Goal: Task Accomplishment & Management: Manage account settings

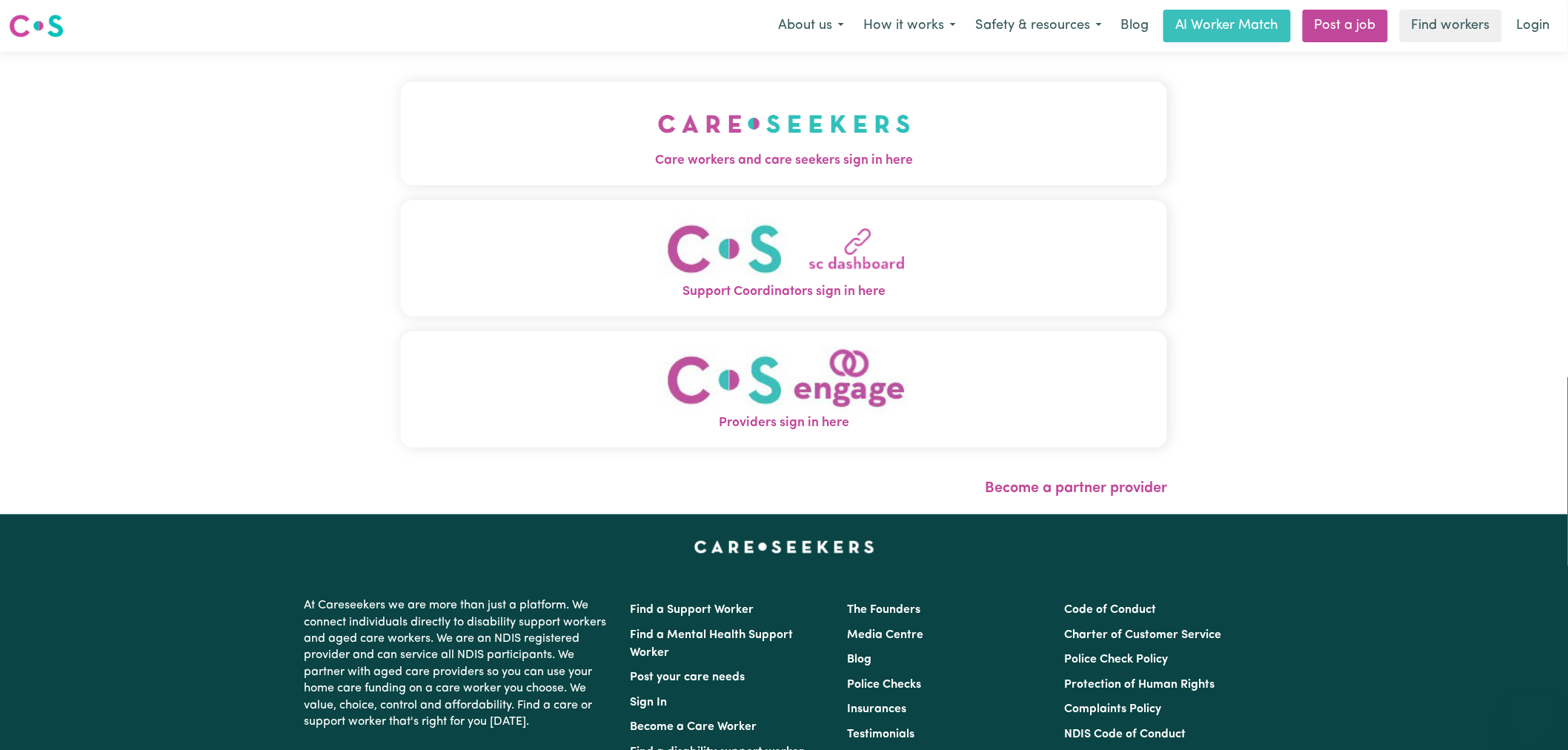
click at [658, 116] on img "Care workers and care seekers sign in here" at bounding box center [785, 123] width 253 height 55
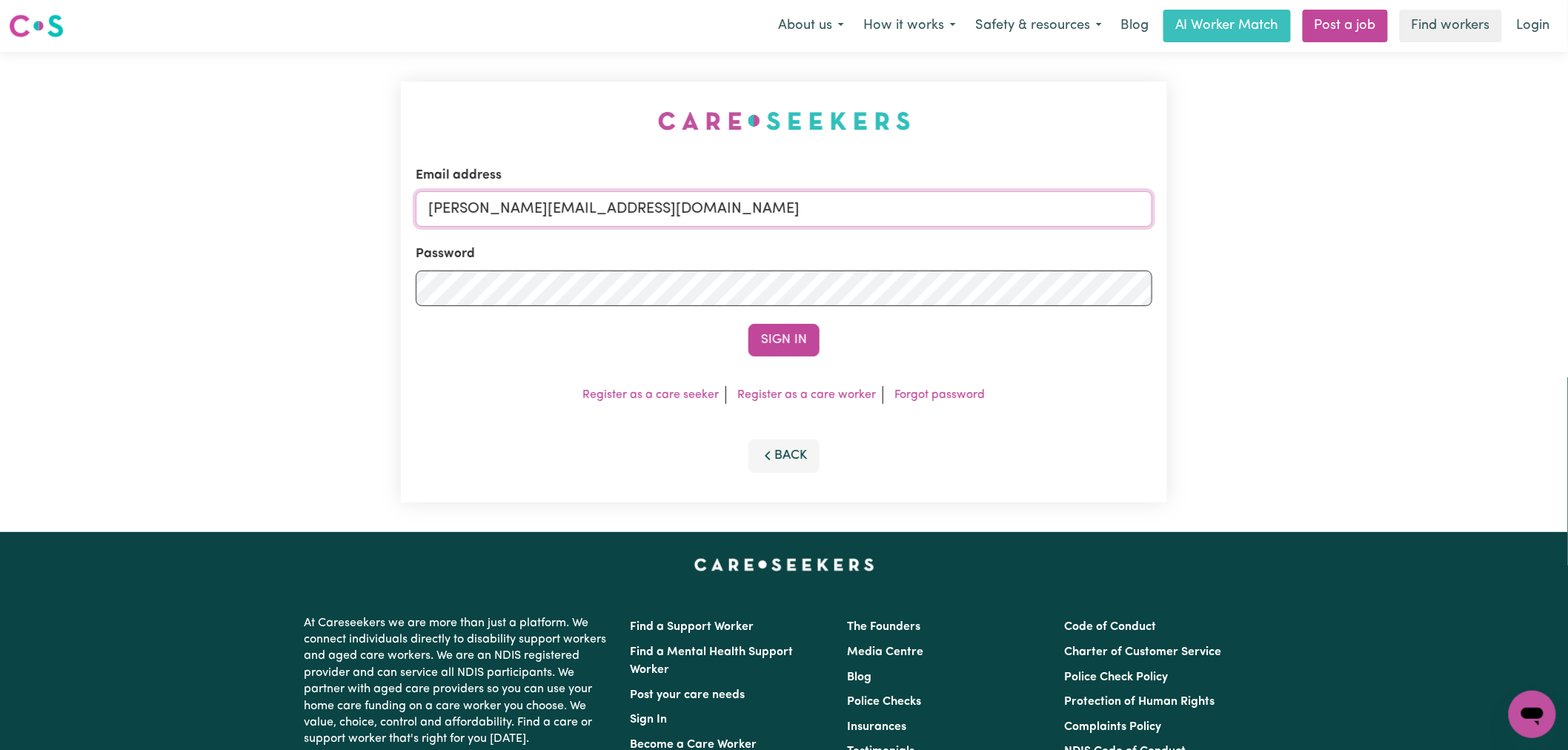
click at [757, 213] on input "[PERSON_NAME][EMAIL_ADDRESS][DOMAIN_NAME]" at bounding box center [784, 209] width 737 height 35
drag, startPoint x: 706, startPoint y: 220, endPoint x: 504, endPoint y: 217, distance: 202.0
click at [504, 217] on input "superuser~KEPERRA" at bounding box center [784, 209] width 737 height 35
drag, startPoint x: 579, startPoint y: 210, endPoint x: 373, endPoint y: 207, distance: 206.0
click at [373, 207] on div "Email address superuser~KEPERRA Password Sign In Register as a care seeker Regi…" at bounding box center [784, 291] width 1568 height 480
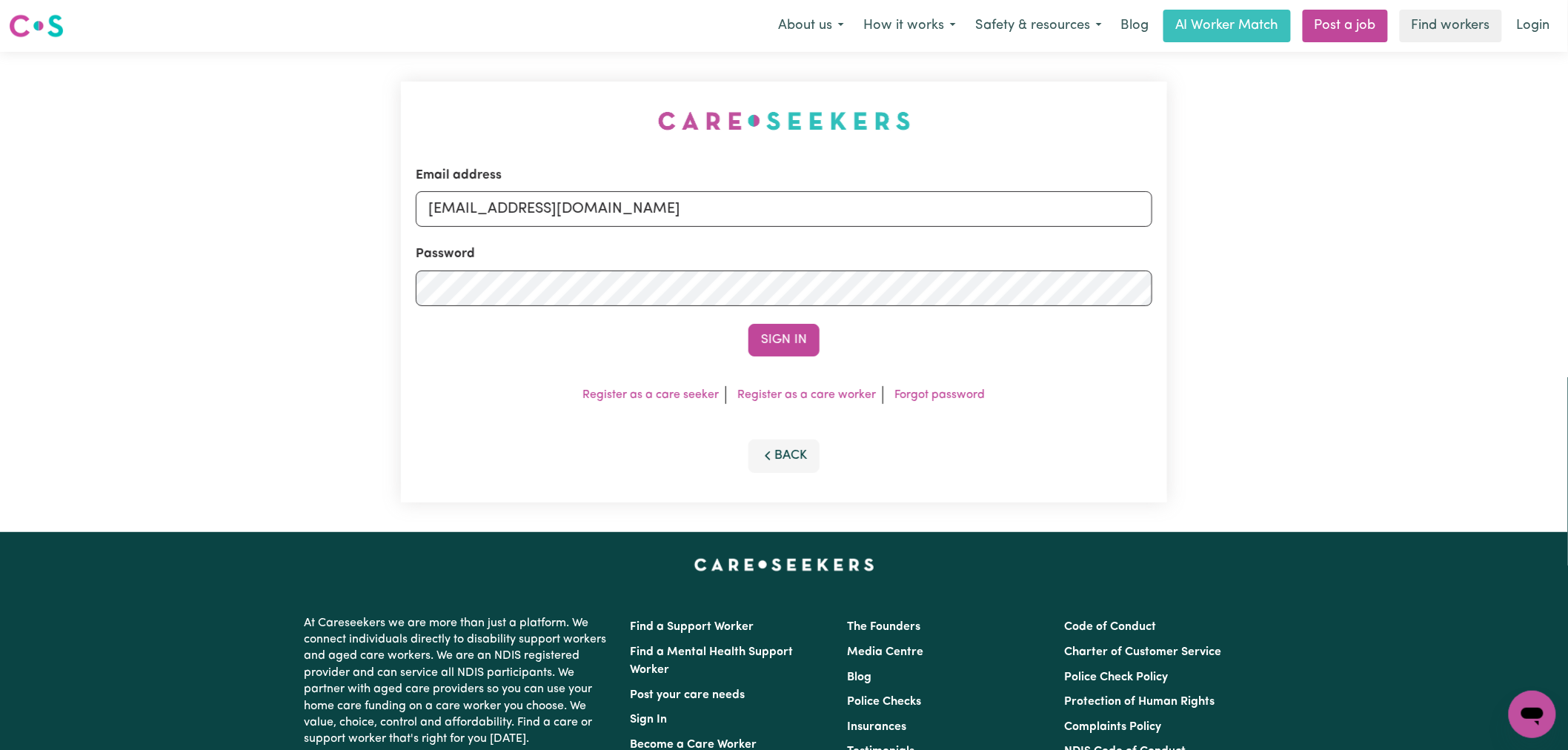
click at [690, 220] on input "[EMAIL_ADDRESS][DOMAIN_NAME]" at bounding box center [784, 209] width 737 height 35
type input "[PERSON_NAME][EMAIL_ADDRESS][DOMAIN_NAME]"
click at [768, 331] on button "Sign In" at bounding box center [784, 340] width 71 height 32
